Goal: Transaction & Acquisition: Purchase product/service

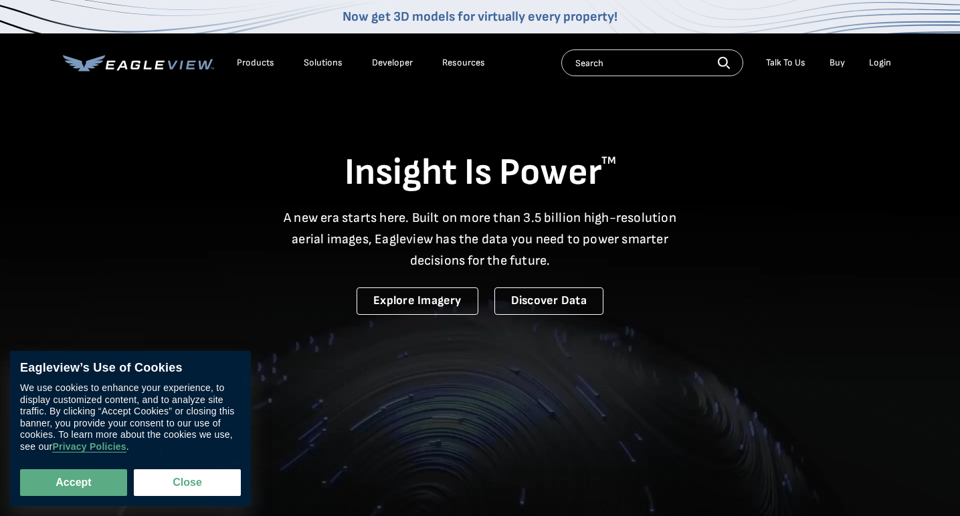
click at [885, 64] on div "Login" at bounding box center [880, 63] width 22 height 12
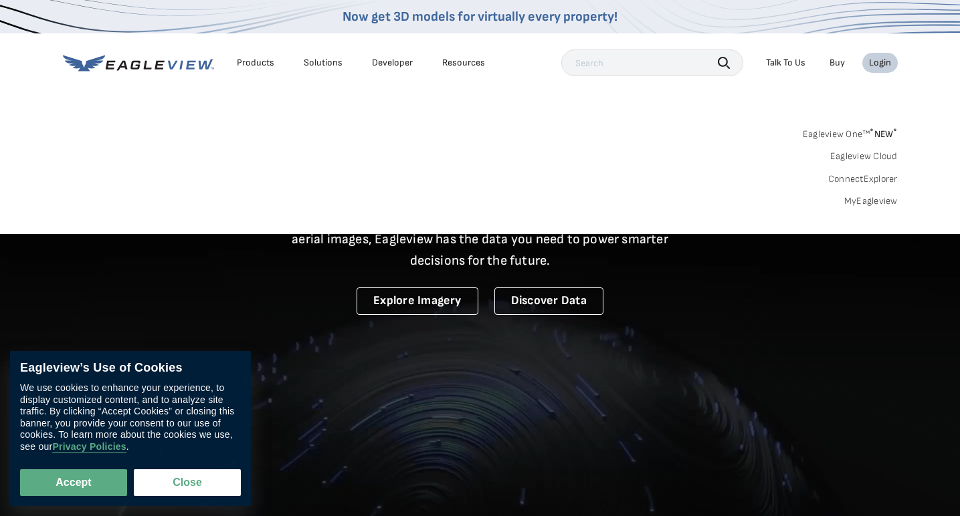
click at [868, 203] on link "MyEagleview" at bounding box center [870, 201] width 53 height 12
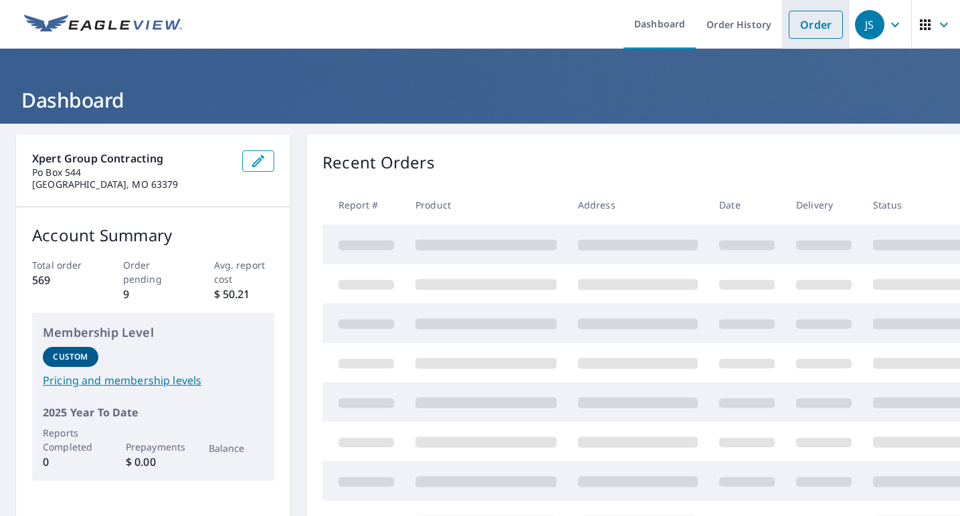
click at [829, 24] on link "Order" at bounding box center [815, 25] width 54 height 28
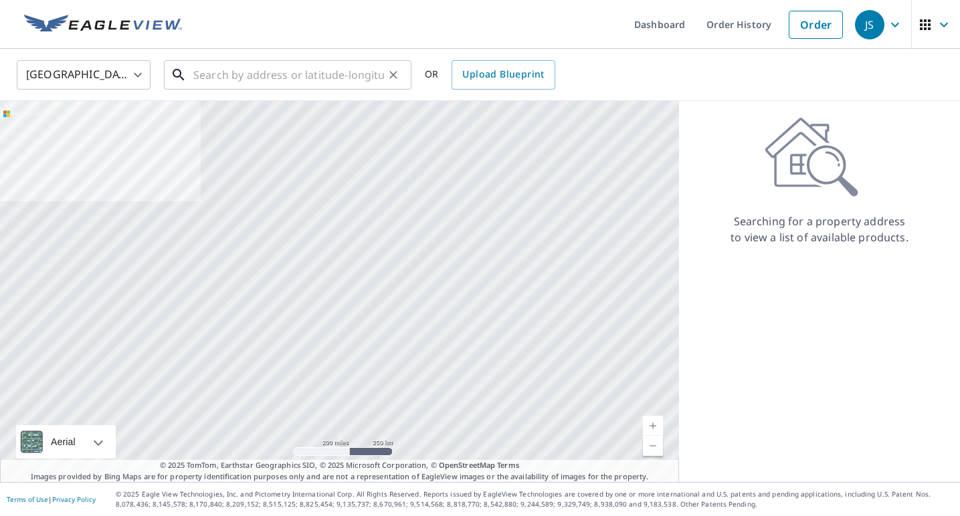
click at [297, 78] on input "text" at bounding box center [288, 74] width 191 height 37
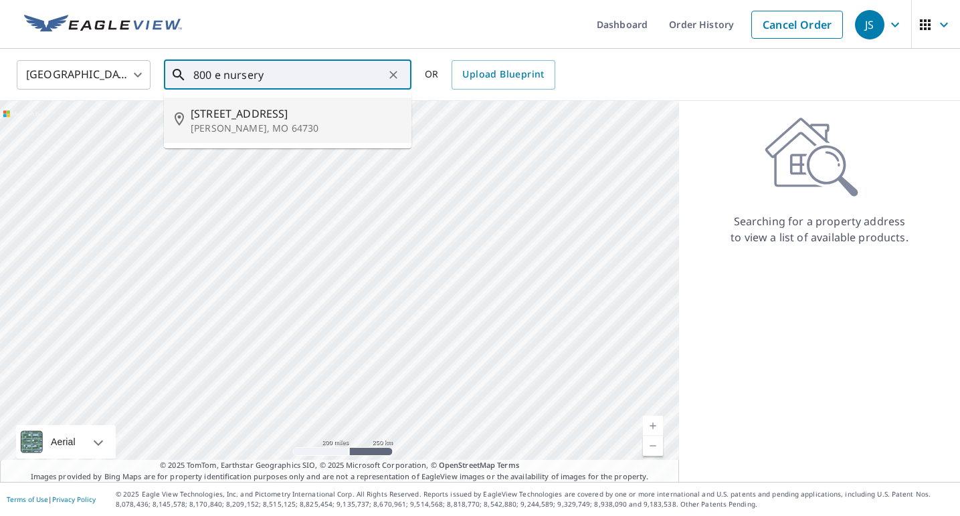
click at [246, 114] on span "[STREET_ADDRESS]" at bounding box center [296, 114] width 210 height 16
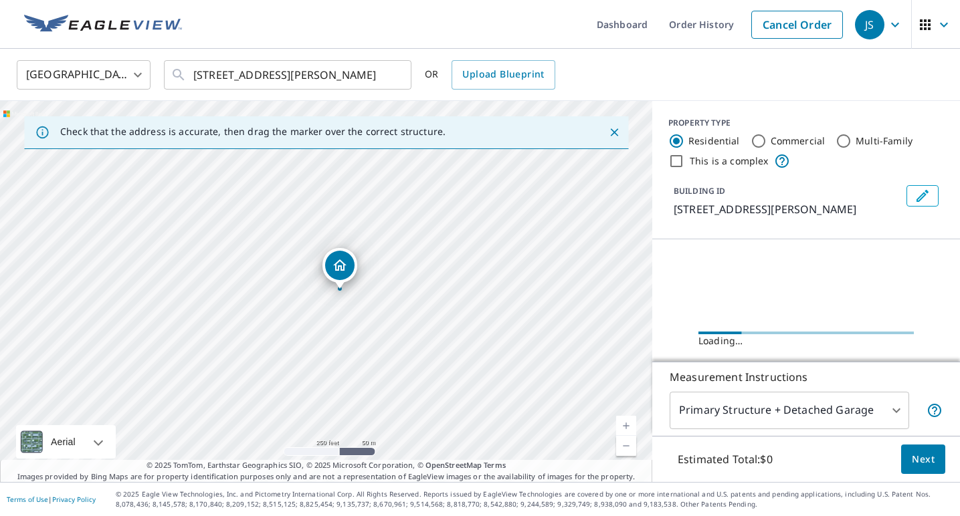
click at [625, 420] on link "Current Level 17, Zoom In" at bounding box center [626, 426] width 20 height 20
click at [625, 420] on link "Current Level 18, Zoom In" at bounding box center [626, 426] width 20 height 20
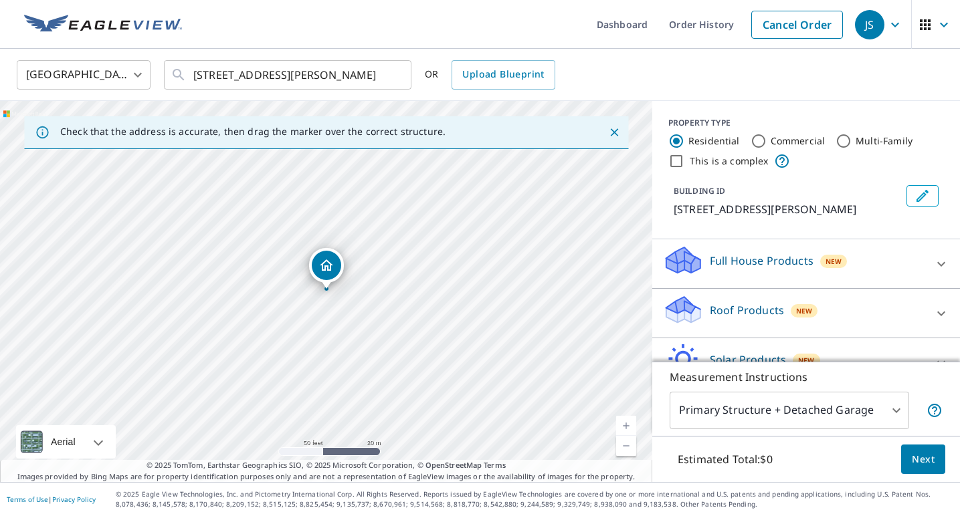
click at [625, 420] on link "Current Level 19, Zoom In" at bounding box center [626, 426] width 20 height 20
click at [625, 420] on link "Current Level 20, Zoom In Disabled" at bounding box center [626, 426] width 20 height 20
click at [629, 426] on link "Current Level 20, Zoom In Disabled" at bounding box center [626, 426] width 20 height 20
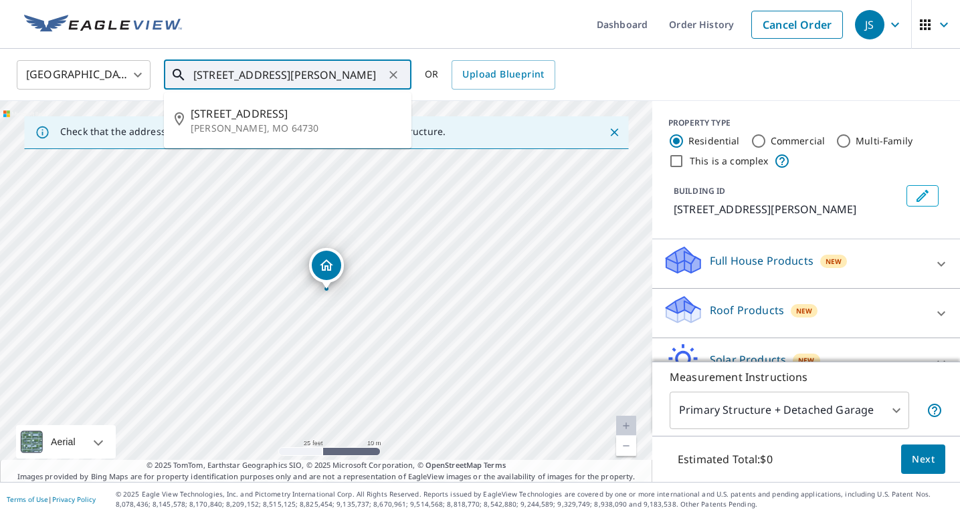
click at [265, 73] on input "[STREET_ADDRESS][PERSON_NAME]" at bounding box center [288, 74] width 191 height 37
click at [220, 76] on input "[STREET_ADDRESS][PERSON_NAME]" at bounding box center [288, 74] width 191 height 37
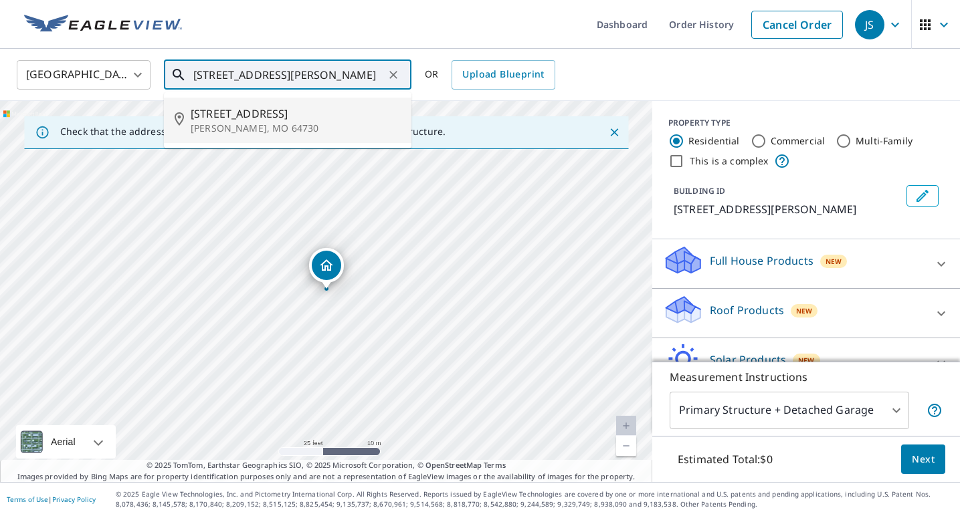
click at [231, 112] on span "[STREET_ADDRESS]" at bounding box center [296, 114] width 210 height 16
type input "[STREET_ADDRESS][PERSON_NAME]"
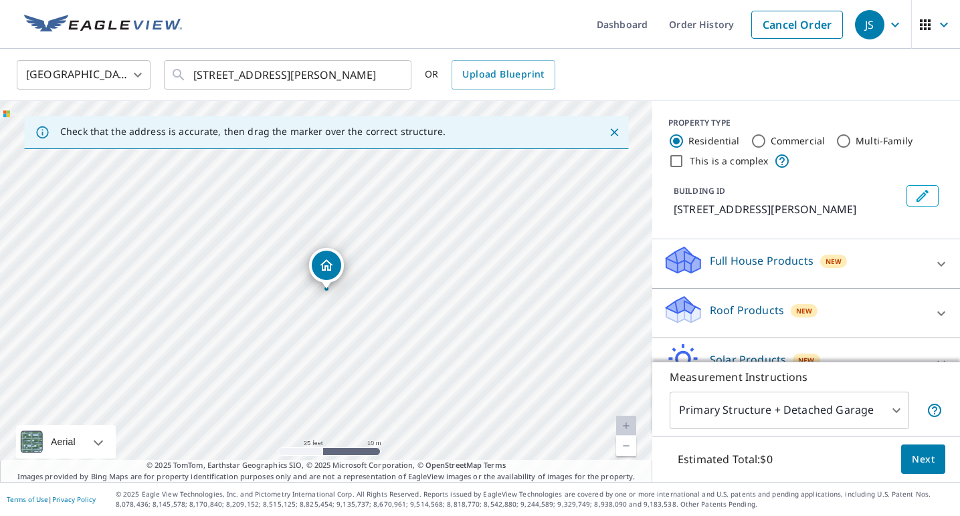
click at [626, 445] on link "Current Level 20, Zoom Out" at bounding box center [626, 446] width 20 height 20
click at [626, 445] on link "Current Level 19, Zoom Out" at bounding box center [626, 446] width 20 height 20
drag, startPoint x: 329, startPoint y: 267, endPoint x: 335, endPoint y: 200, distance: 67.8
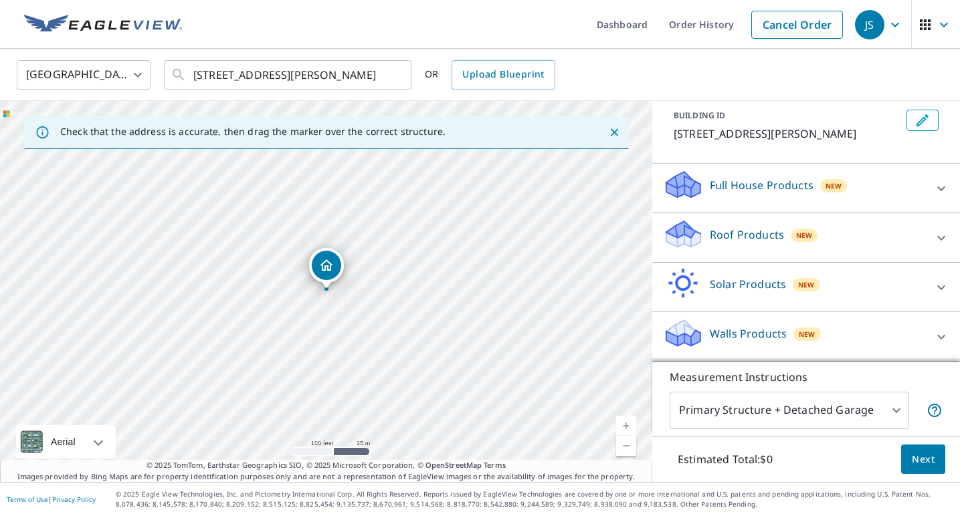
scroll to position [76, 0]
click at [842, 231] on div "Roof Products New" at bounding box center [794, 238] width 262 height 38
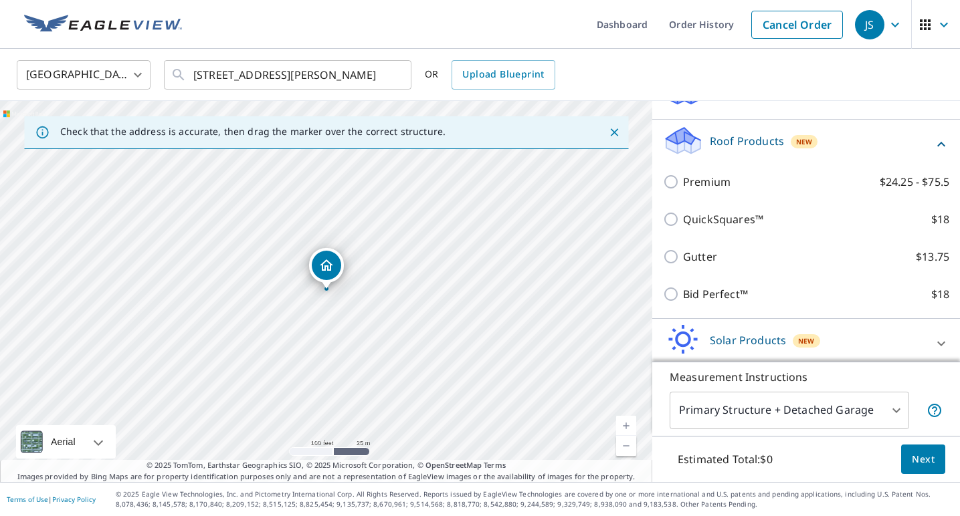
scroll to position [173, 0]
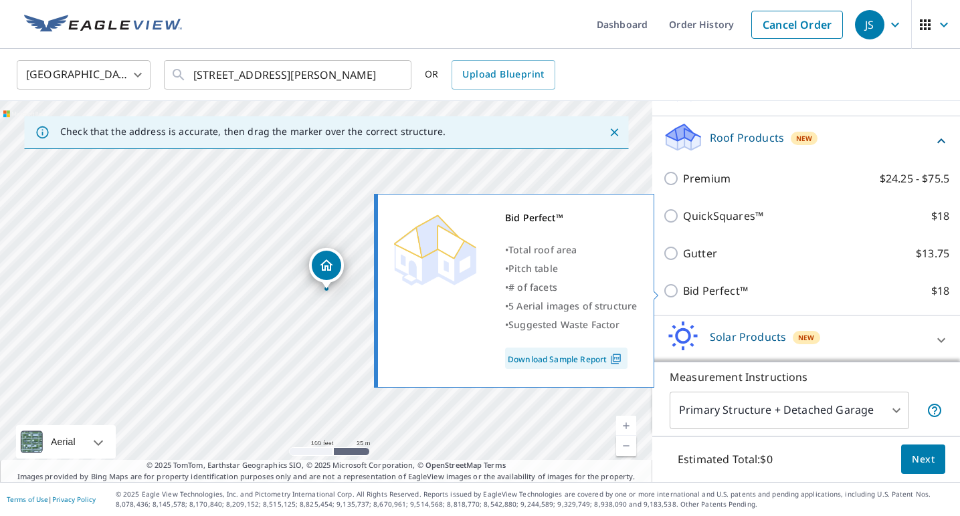
click at [675, 293] on input "Bid Perfect™ $18" at bounding box center [673, 291] width 20 height 16
checkbox input "true"
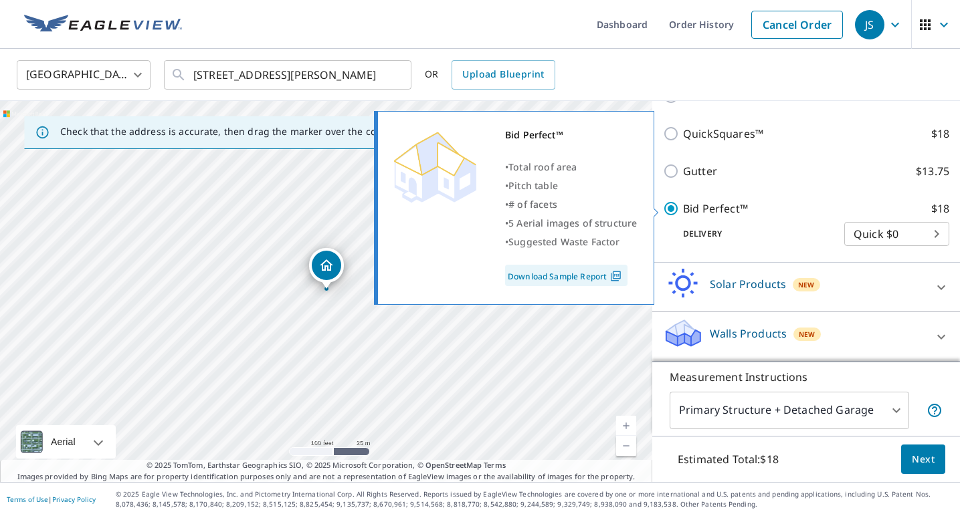
scroll to position [269, 0]
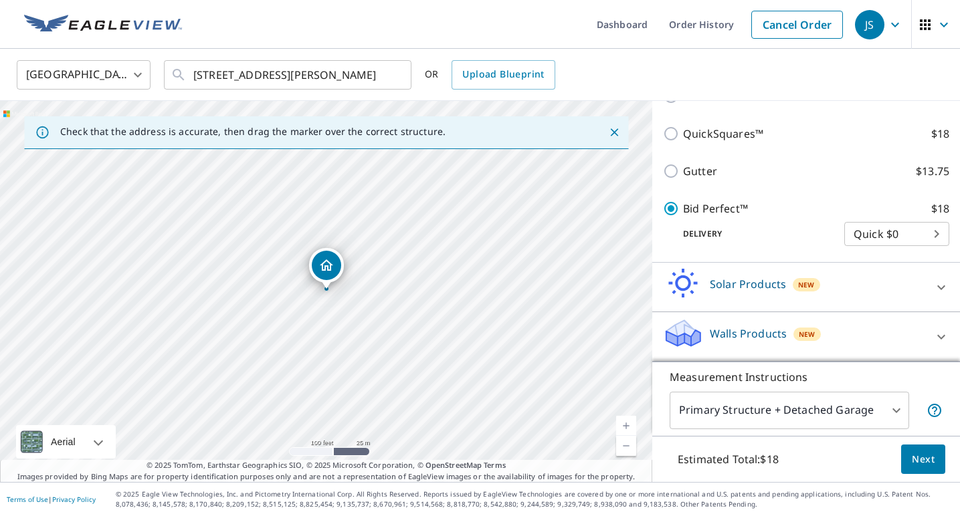
click at [893, 409] on body "JS JS Dashboard Order History Cancel Order JS [GEOGRAPHIC_DATA] [GEOGRAPHIC_DAT…" at bounding box center [480, 258] width 960 height 516
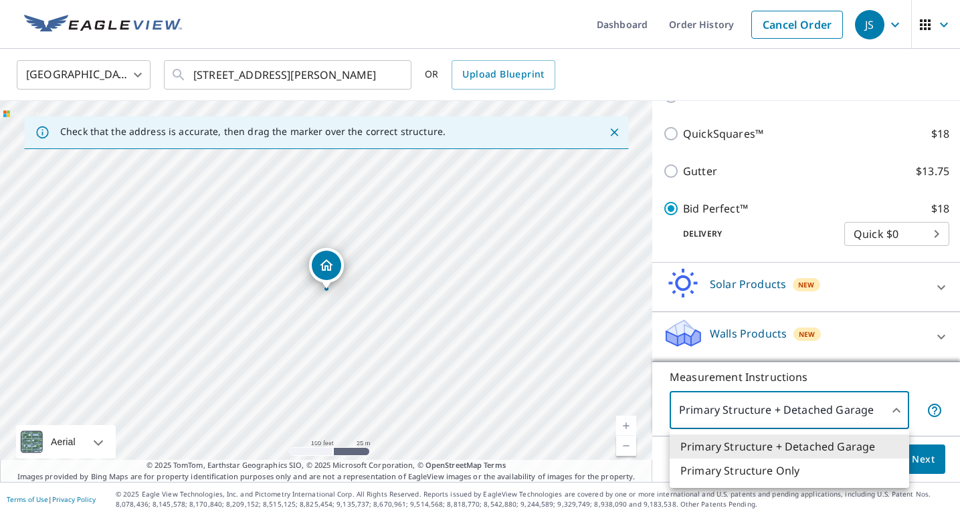
click at [817, 466] on li "Primary Structure Only" at bounding box center [788, 471] width 239 height 24
type input "2"
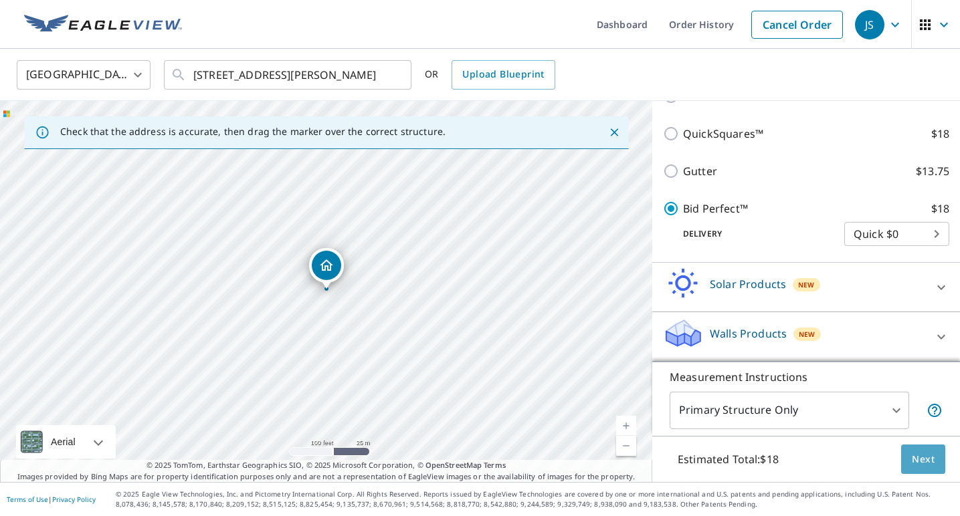
click at [924, 455] on span "Next" at bounding box center [922, 459] width 23 height 17
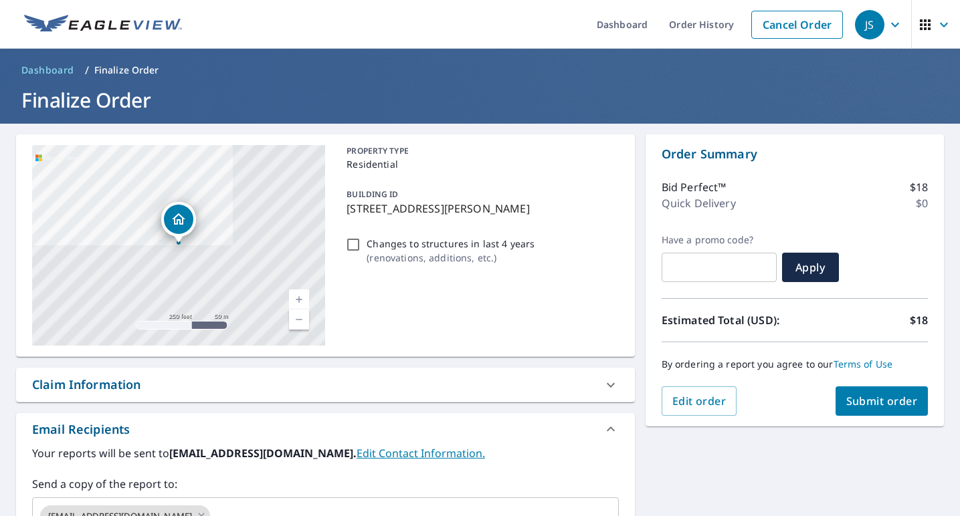
click at [885, 397] on span "Submit order" at bounding box center [882, 401] width 72 height 15
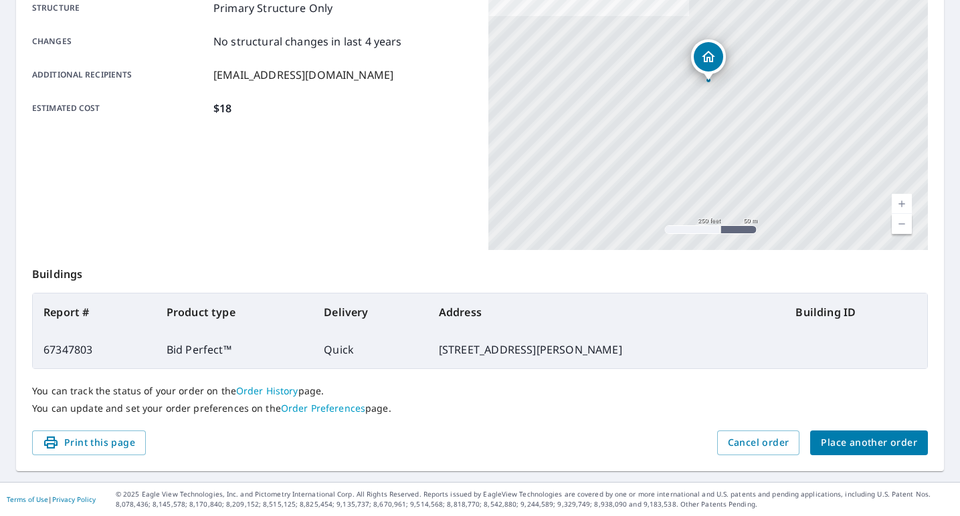
scroll to position [270, 0]
click at [865, 443] on span "Place another order" at bounding box center [868, 443] width 96 height 17
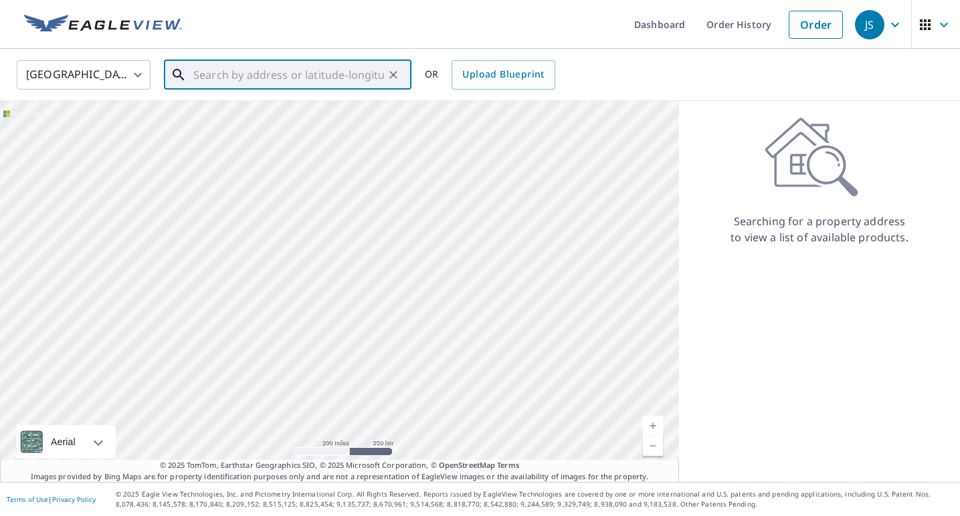
click at [334, 68] on input "text" at bounding box center [288, 74] width 191 height 37
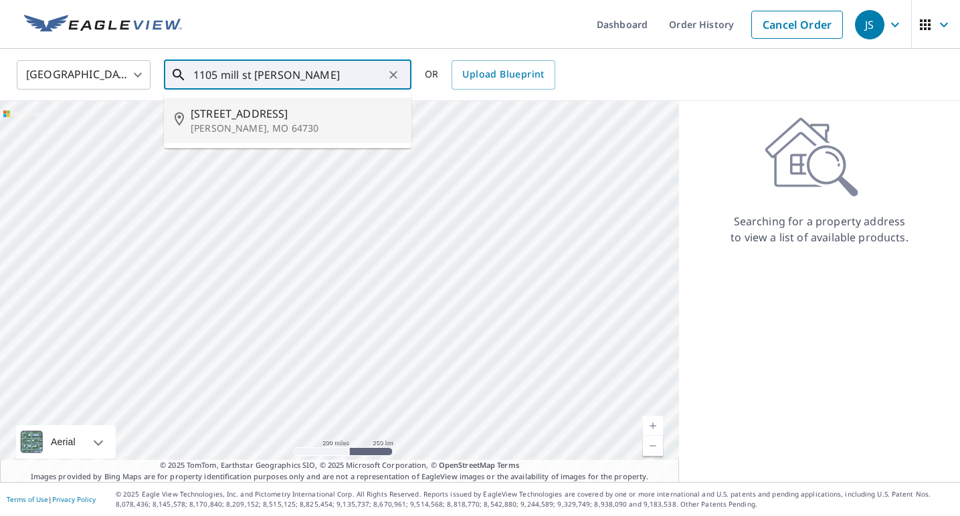
click at [209, 114] on span "[STREET_ADDRESS]" at bounding box center [296, 114] width 210 height 16
type input "[STREET_ADDRESS][PERSON_NAME]"
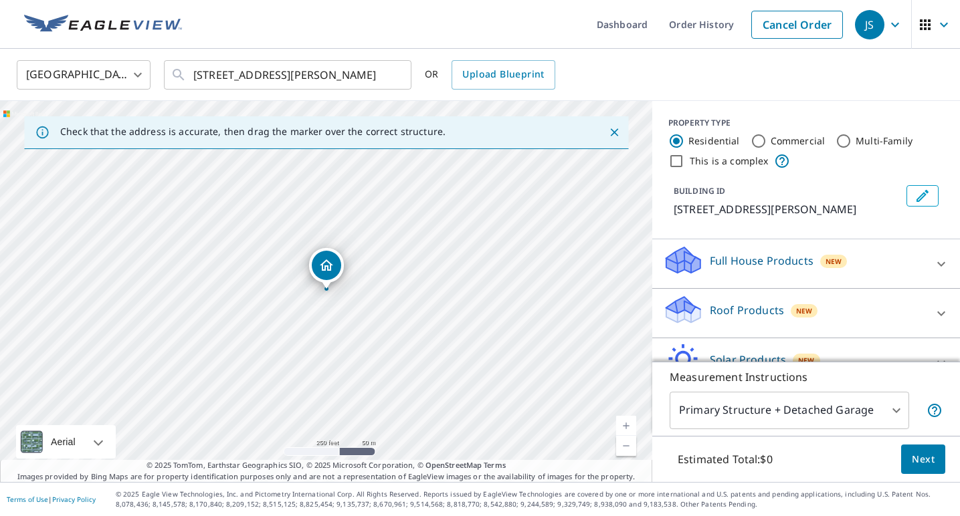
click at [631, 422] on link "Current Level 17, Zoom In" at bounding box center [626, 426] width 20 height 20
click at [631, 422] on link "Current Level 18, Zoom In" at bounding box center [626, 426] width 20 height 20
click at [631, 422] on link "Current Level 19, Zoom In" at bounding box center [626, 426] width 20 height 20
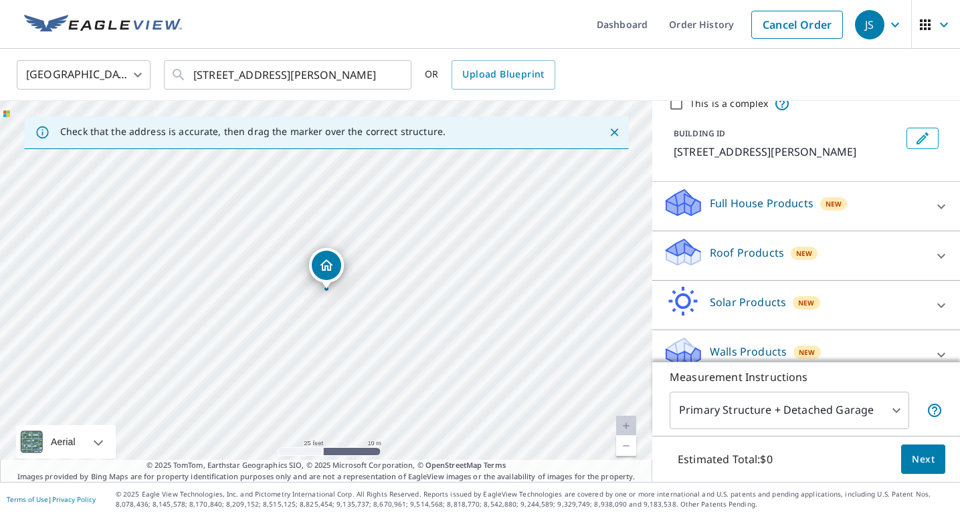
scroll to position [70, 0]
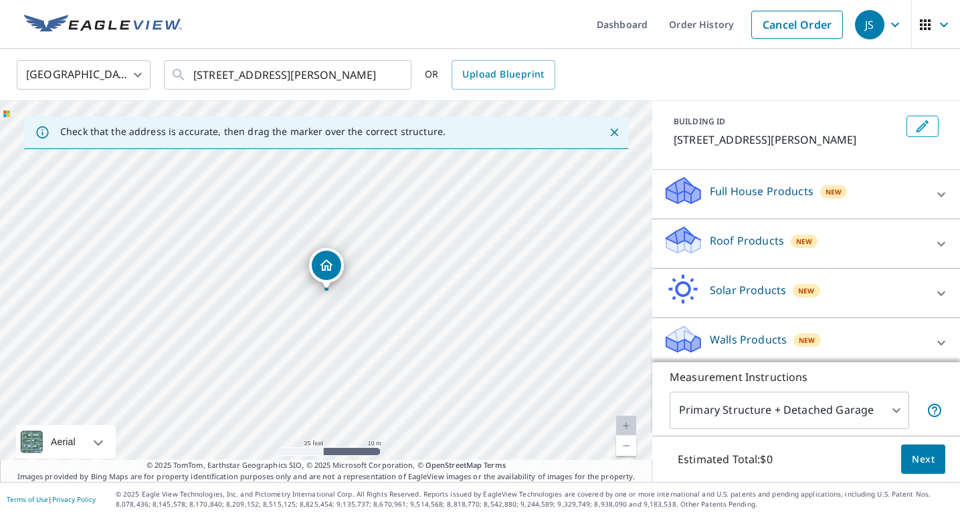
click at [838, 245] on div "Roof Products New" at bounding box center [794, 244] width 262 height 38
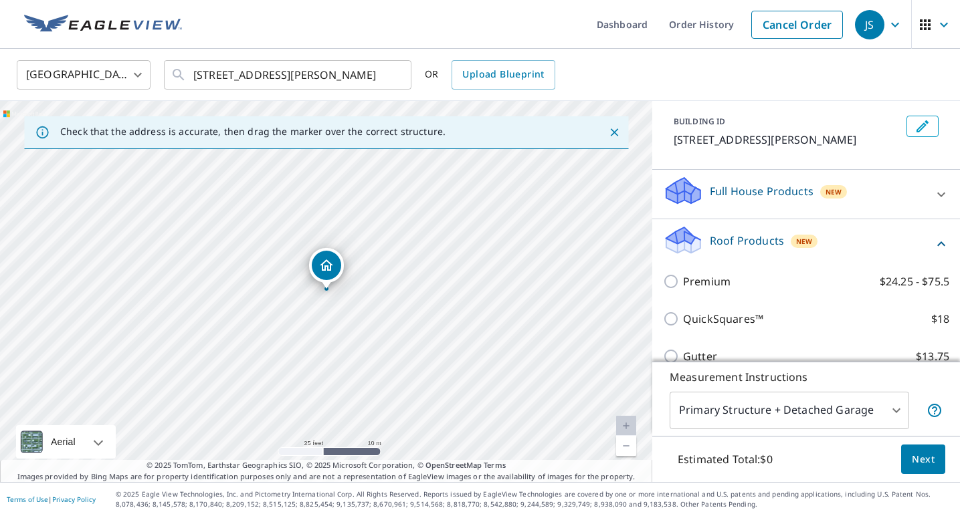
scroll to position [169, 0]
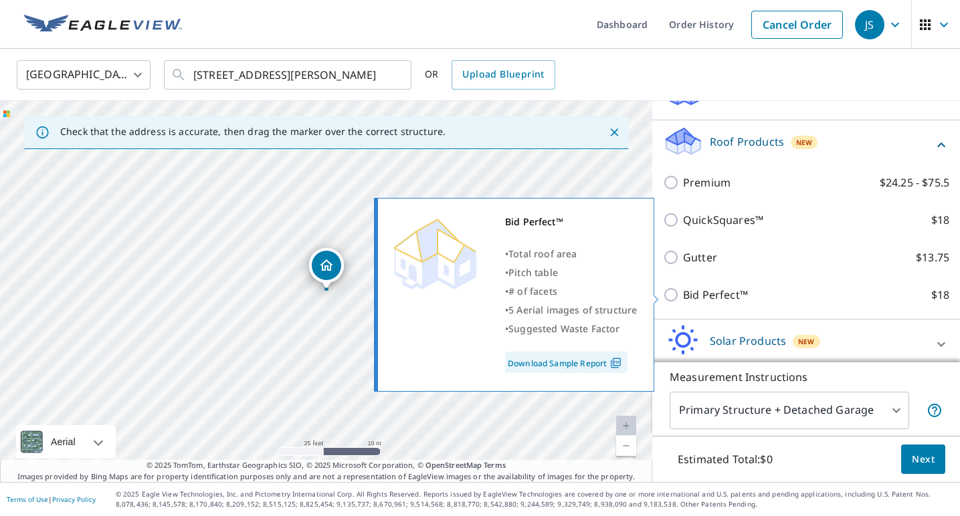
click at [707, 296] on p "Bid Perfect™" at bounding box center [715, 295] width 65 height 16
click at [683, 296] on input "Bid Perfect™ $18" at bounding box center [673, 295] width 20 height 16
checkbox input "true"
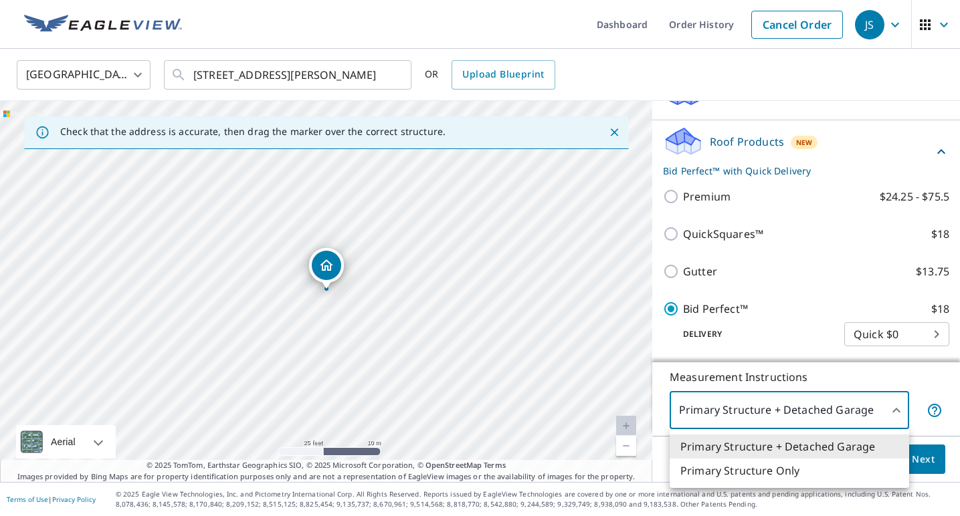
click at [892, 414] on body "JS JS Dashboard Order History Cancel Order JS United States [GEOGRAPHIC_DATA] ​…" at bounding box center [480, 258] width 960 height 516
click at [824, 471] on li "Primary Structure Only" at bounding box center [788, 471] width 239 height 24
type input "2"
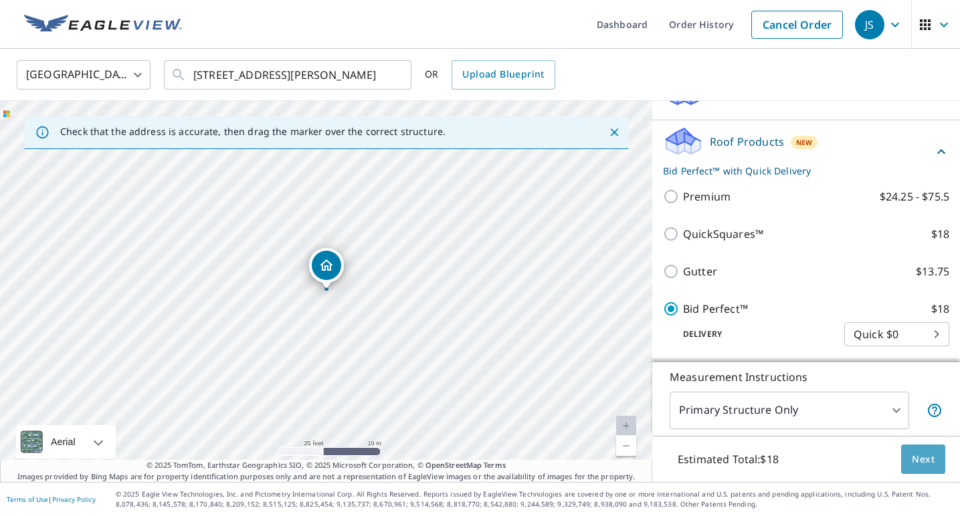
click at [927, 463] on span "Next" at bounding box center [922, 459] width 23 height 17
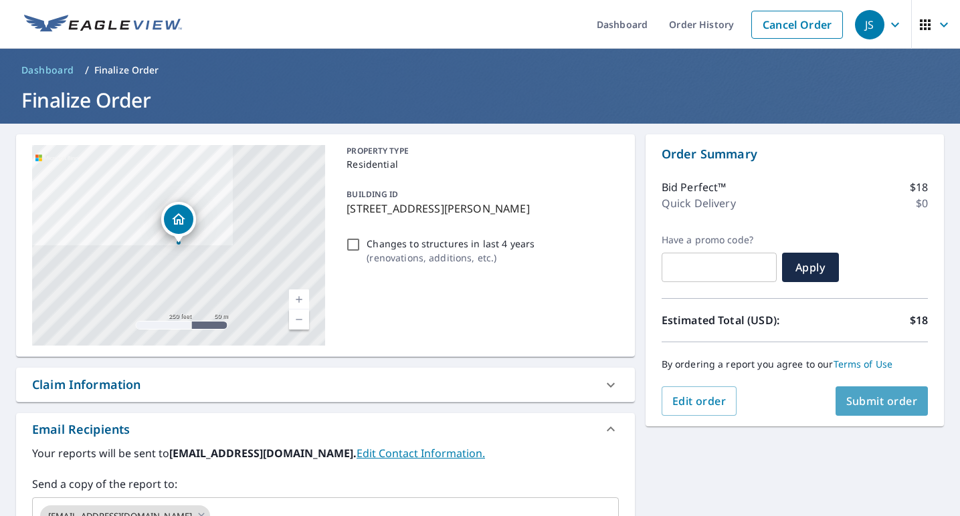
click at [872, 396] on span "Submit order" at bounding box center [882, 401] width 72 height 15
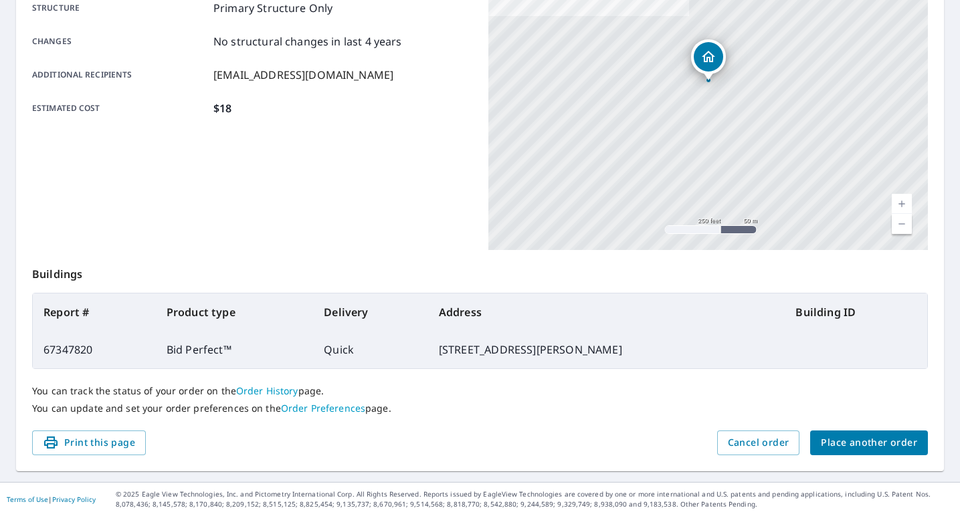
scroll to position [270, 0]
